Goal: Task Accomplishment & Management: Use online tool/utility

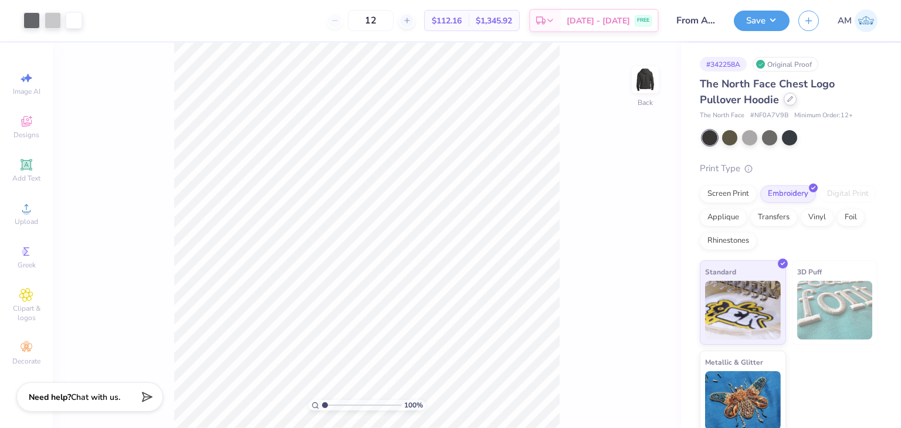
click at [792, 99] on icon at bounding box center [791, 99] width 6 height 6
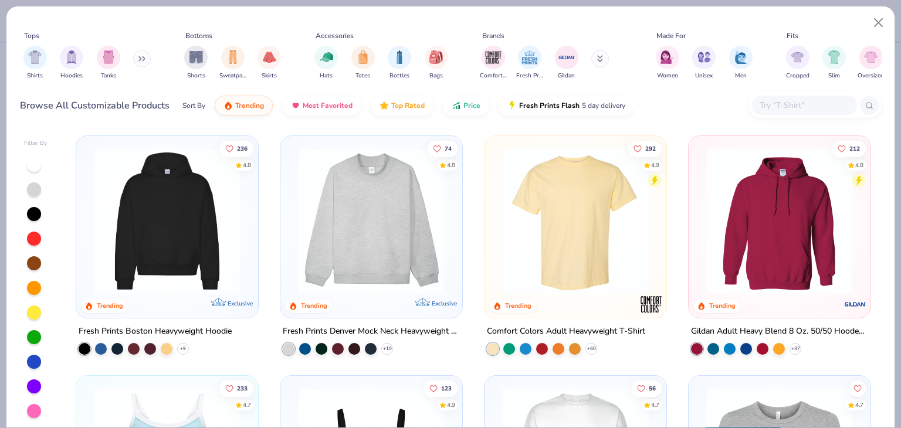
click at [773, 106] on input "text" at bounding box center [804, 105] width 90 height 13
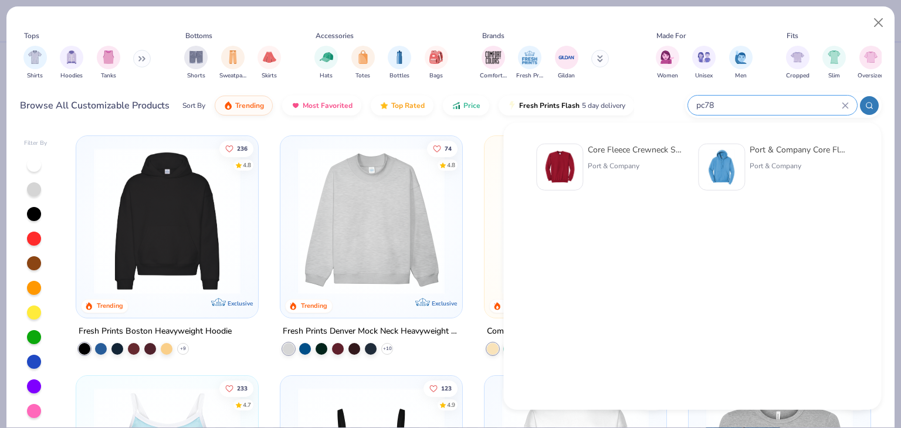
type input "pc78"
click at [775, 151] on div "Port & Company Core Fleece Pullover Hooded Sweatshirt" at bounding box center [799, 150] width 99 height 12
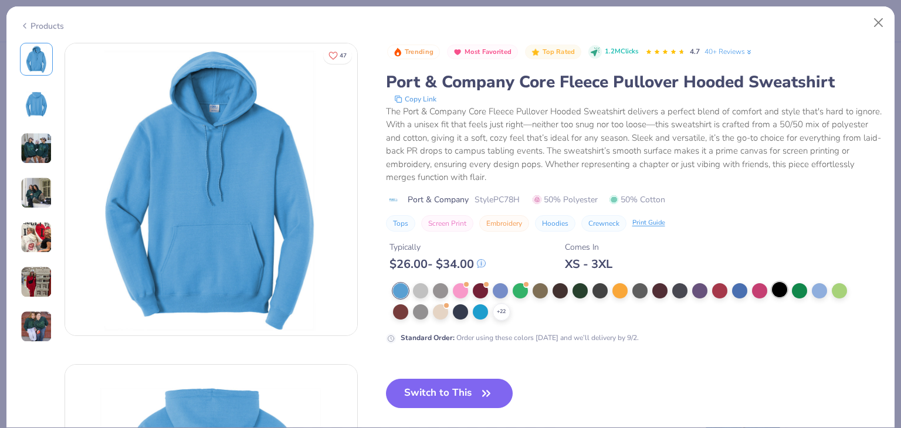
click at [778, 291] on div at bounding box center [779, 289] width 15 height 15
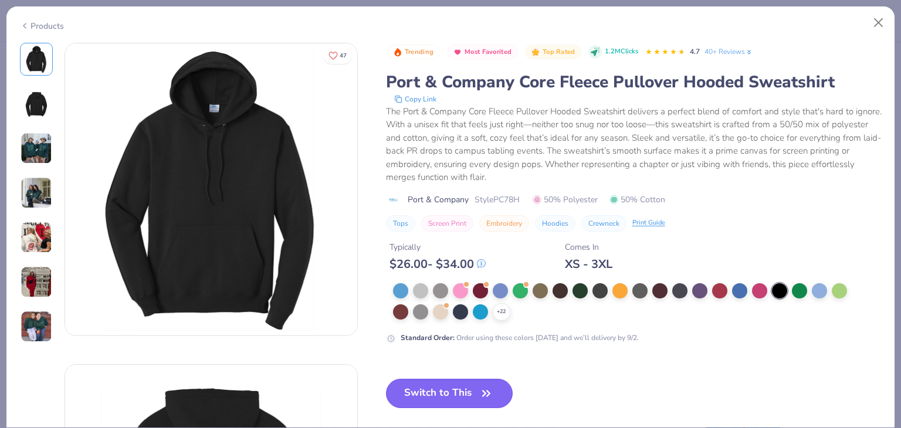
click at [485, 388] on icon "button" at bounding box center [486, 394] width 16 height 16
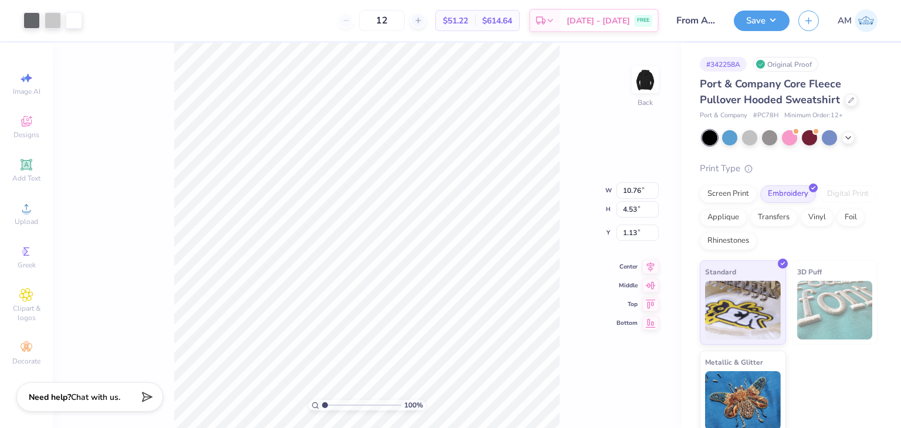
type input "3.00"
click at [749, 29] on button "Save" at bounding box center [762, 19] width 56 height 21
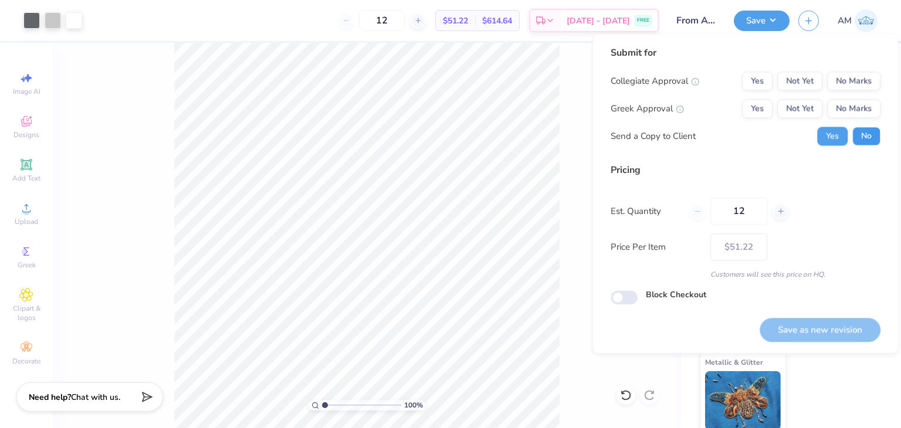
click at [871, 141] on button "No" at bounding box center [867, 136] width 28 height 19
click at [864, 113] on button "No Marks" at bounding box center [853, 108] width 53 height 19
click at [864, 83] on button "No Marks" at bounding box center [853, 81] width 53 height 19
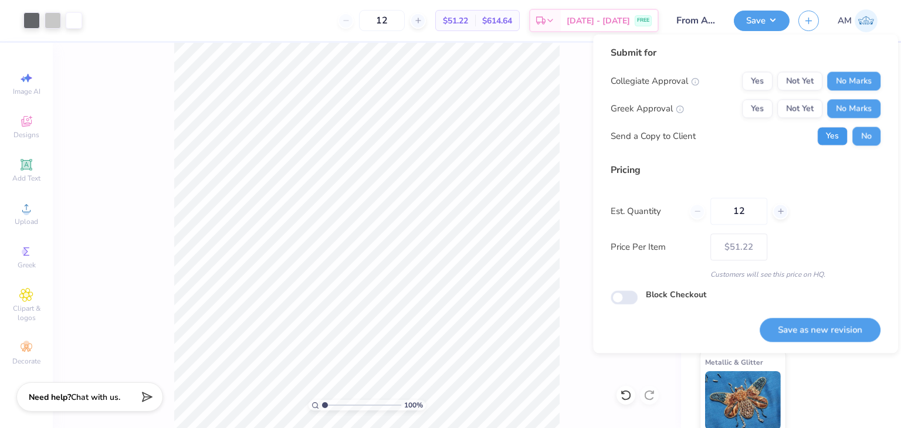
click at [832, 140] on button "Yes" at bounding box center [832, 136] width 31 height 19
click at [835, 322] on button "Save as new revision" at bounding box center [820, 330] width 121 height 24
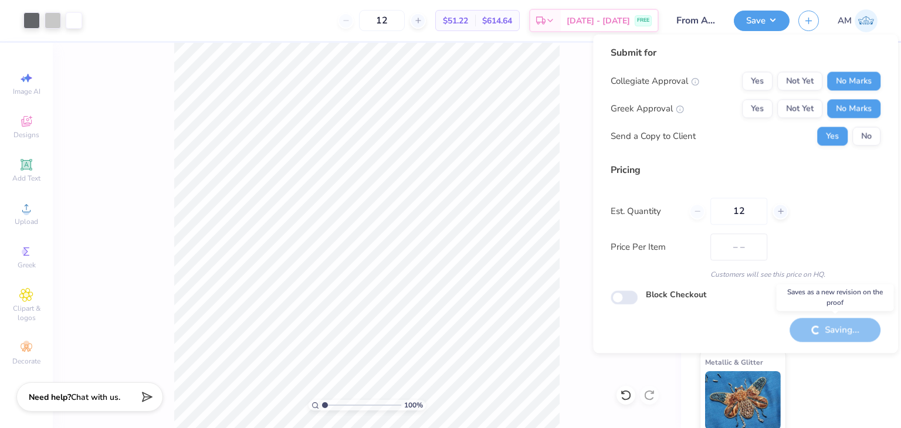
type input "$51.22"
